Goal: Book appointment/travel/reservation

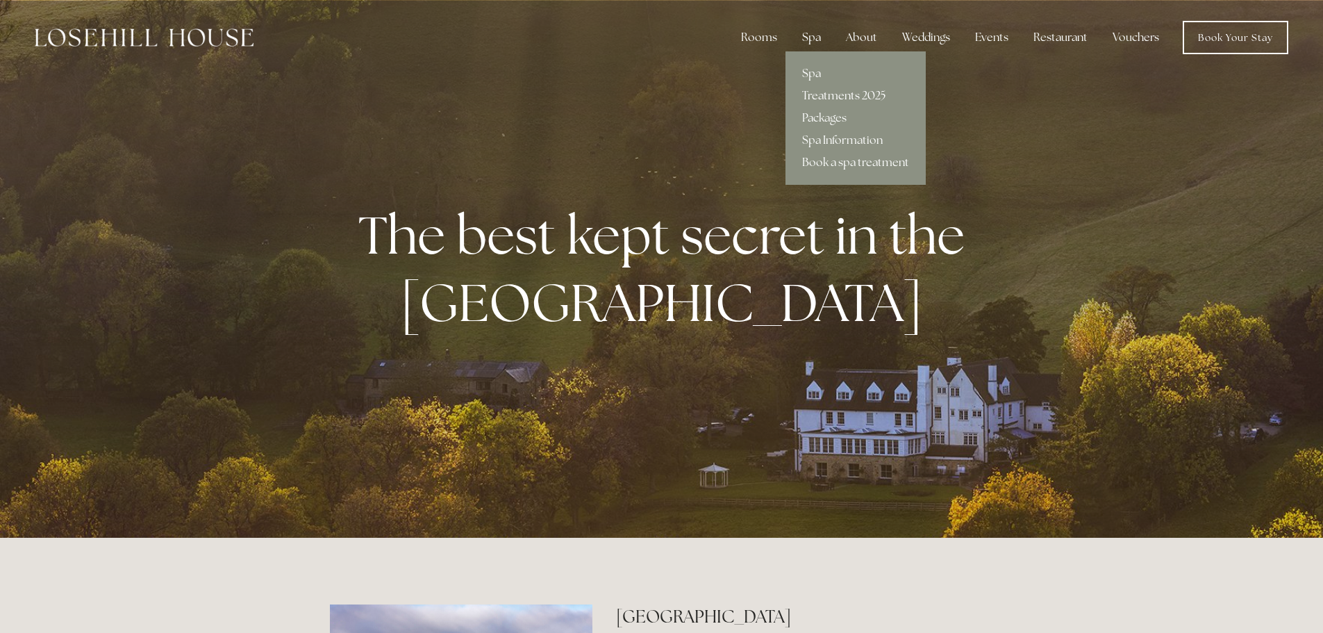
click at [819, 93] on link "Treatments 2025" at bounding box center [856, 96] width 140 height 22
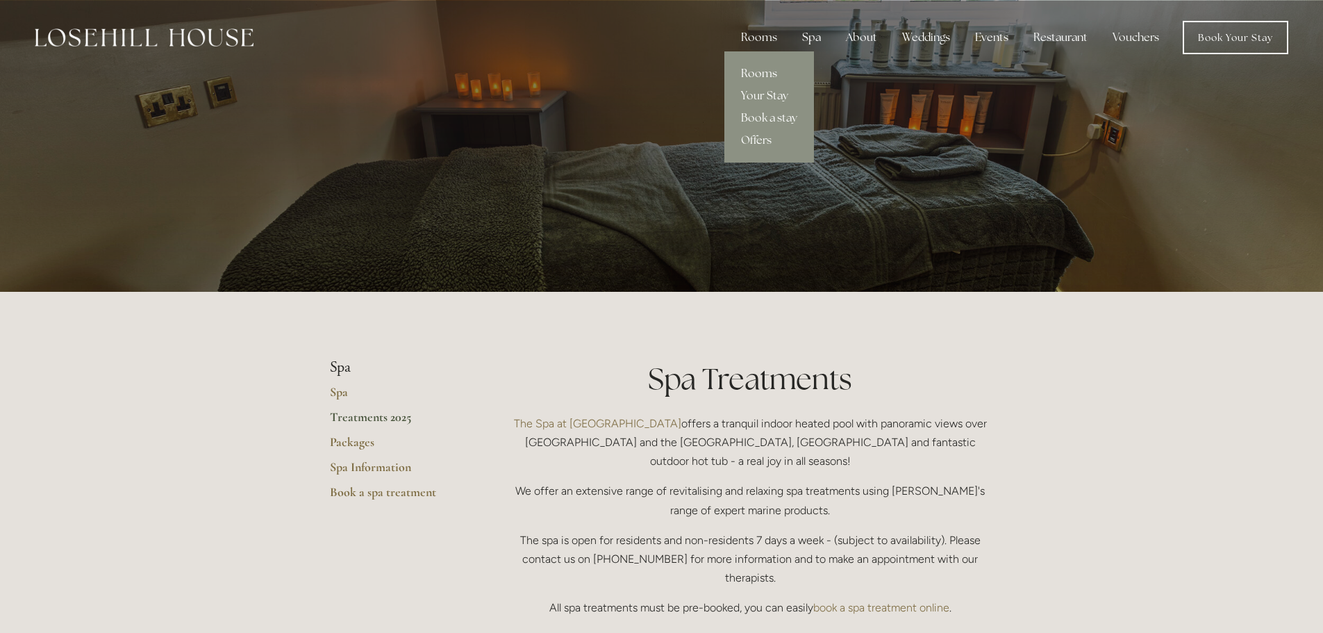
click at [763, 69] on link "Rooms" at bounding box center [769, 74] width 90 height 22
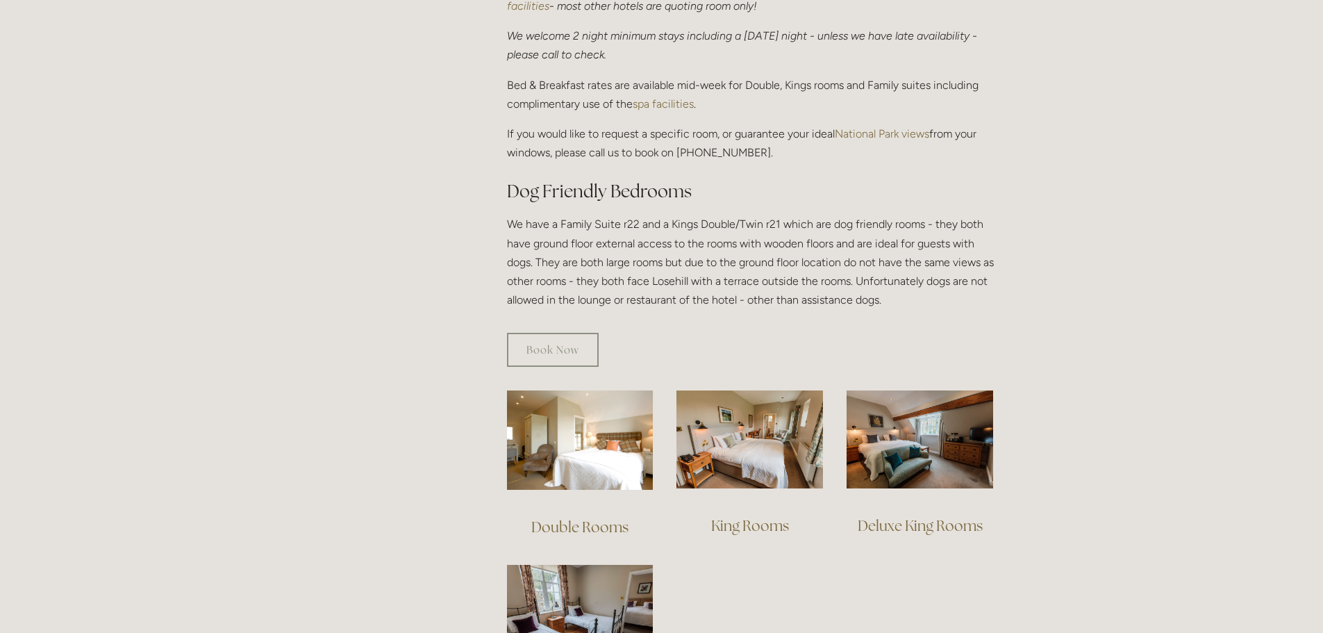
scroll to position [764, 0]
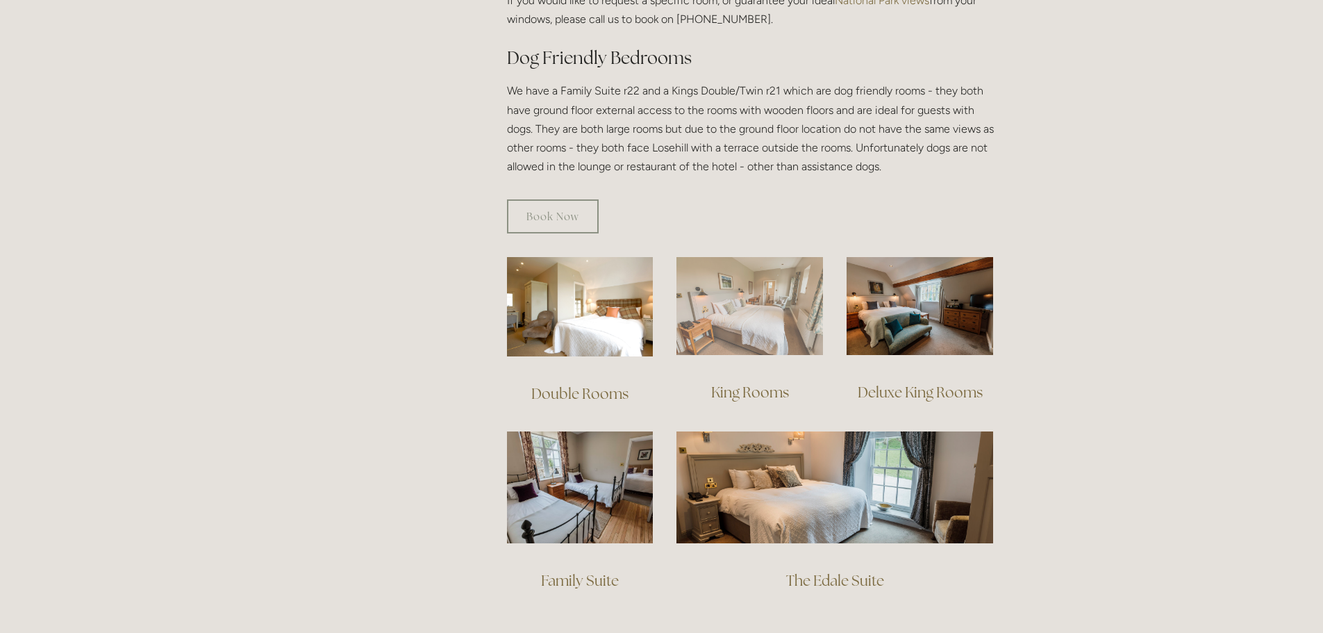
click at [740, 301] on img at bounding box center [750, 306] width 147 height 98
